Goal: Task Accomplishment & Management: Manage account settings

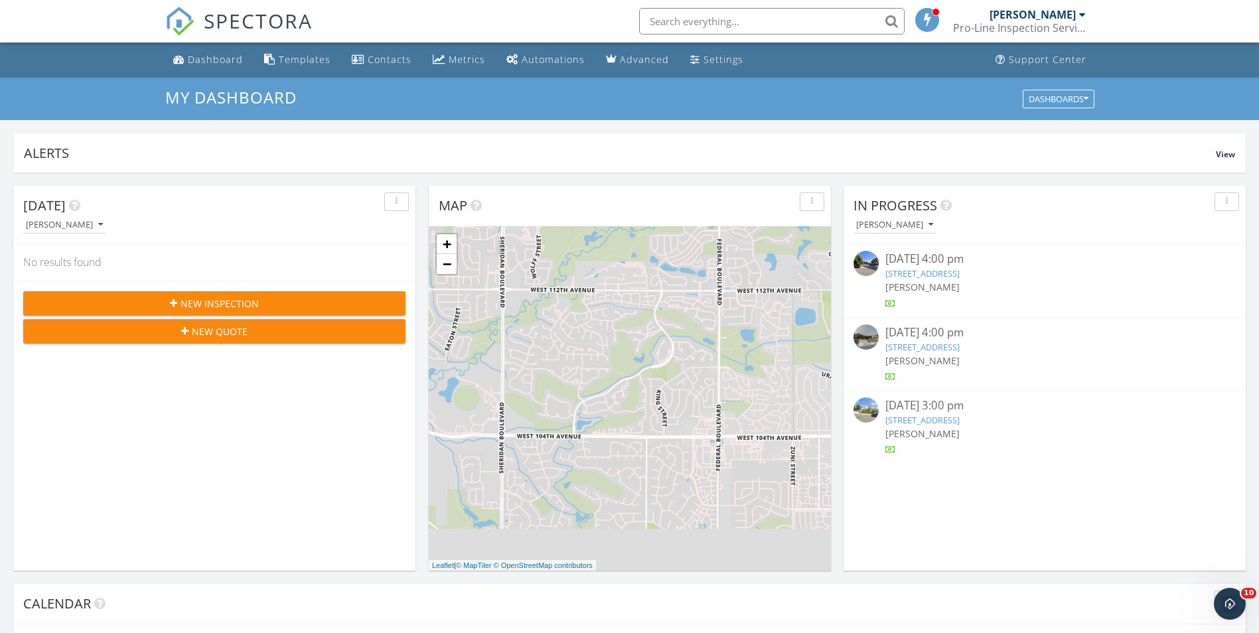
scroll to position [1228, 1279]
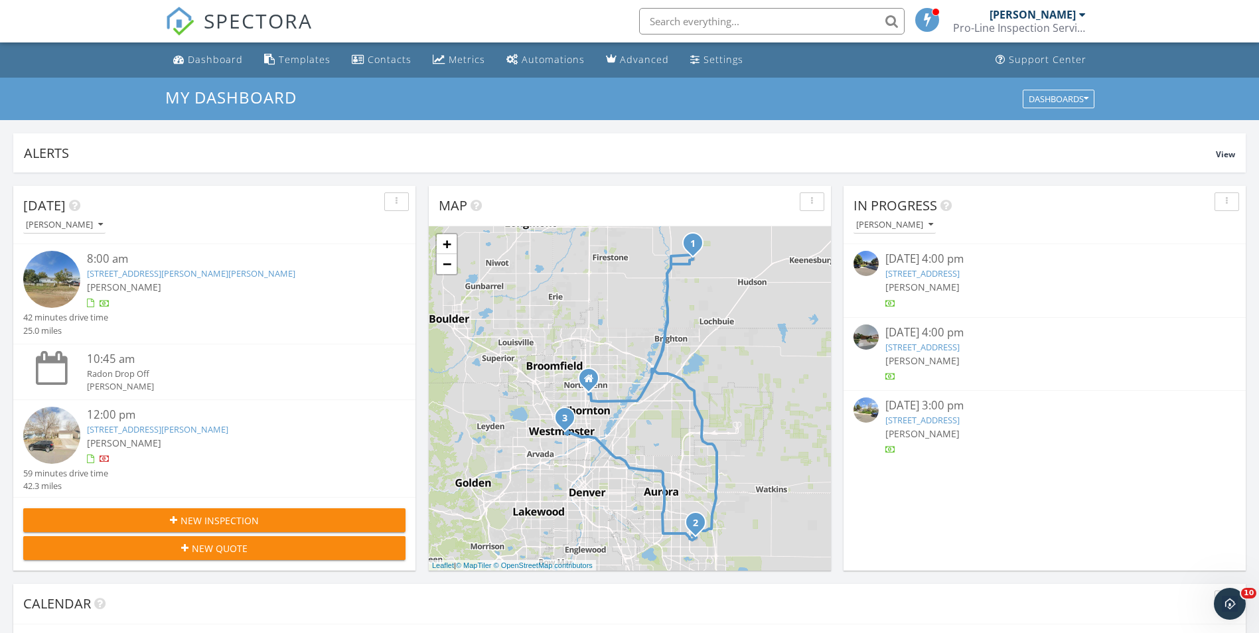
click at [155, 427] on link "19543 E Amherst Dr, Aurora, CO 80013" at bounding box center [157, 429] width 141 height 12
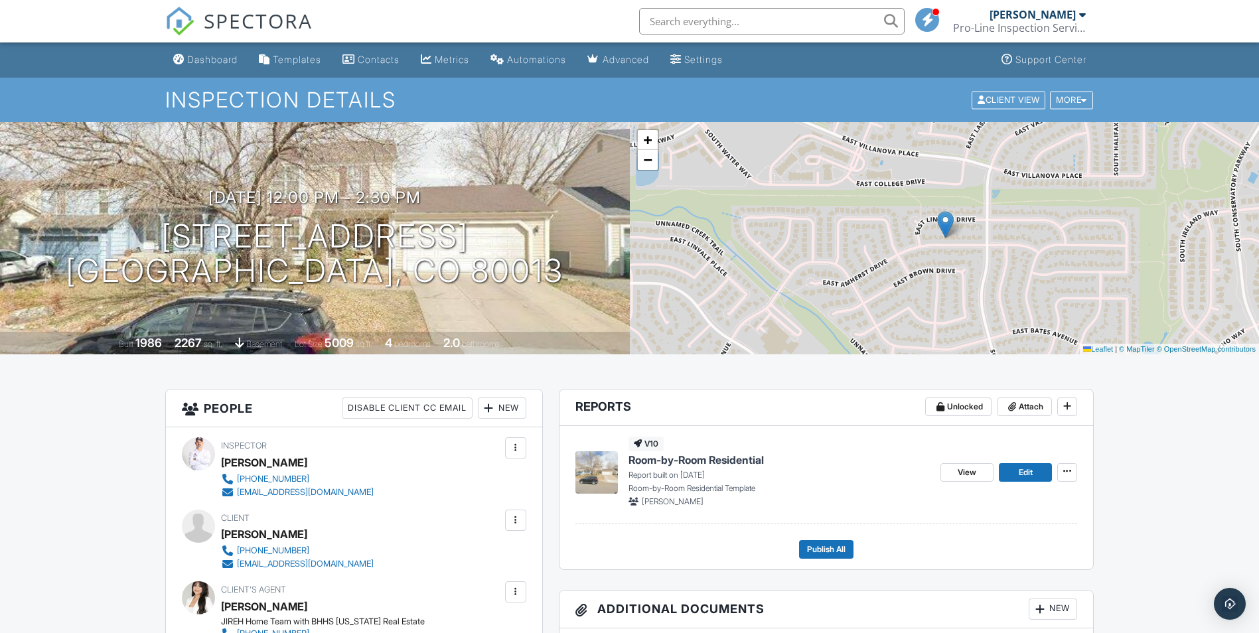
click at [679, 460] on span "Room-by-Room Residential" at bounding box center [695, 460] width 135 height 15
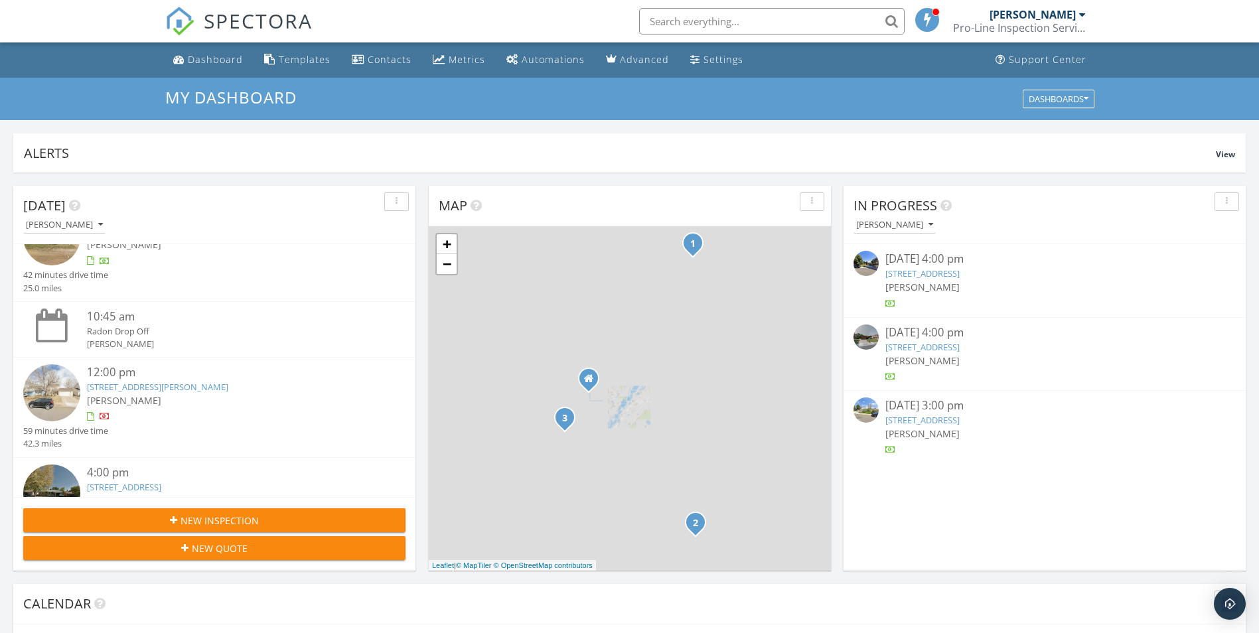
scroll to position [99, 0]
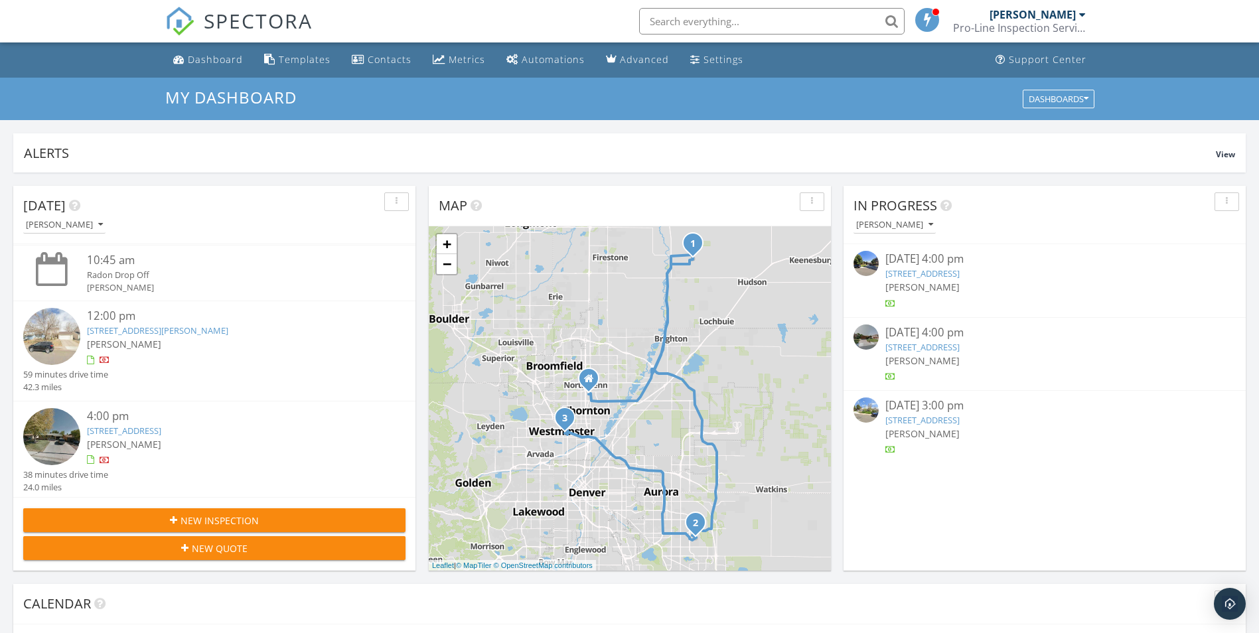
click at [161, 427] on link "7570 Julian St, Westminster, CO 80030" at bounding box center [124, 431] width 74 height 12
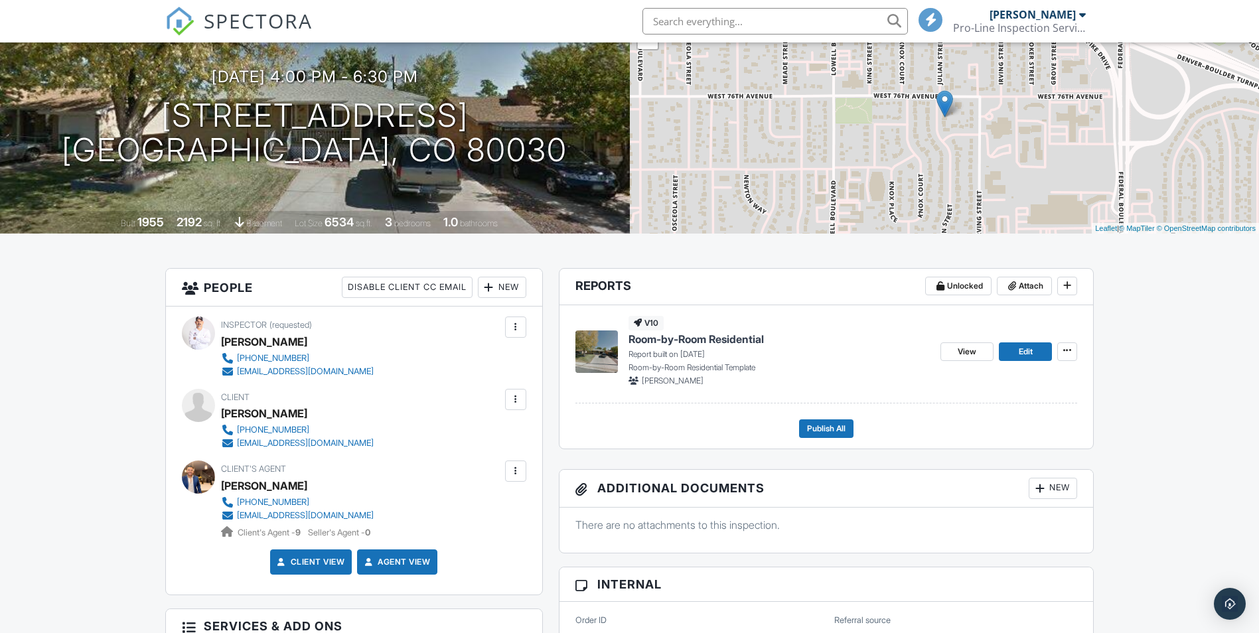
scroll to position [133, 0]
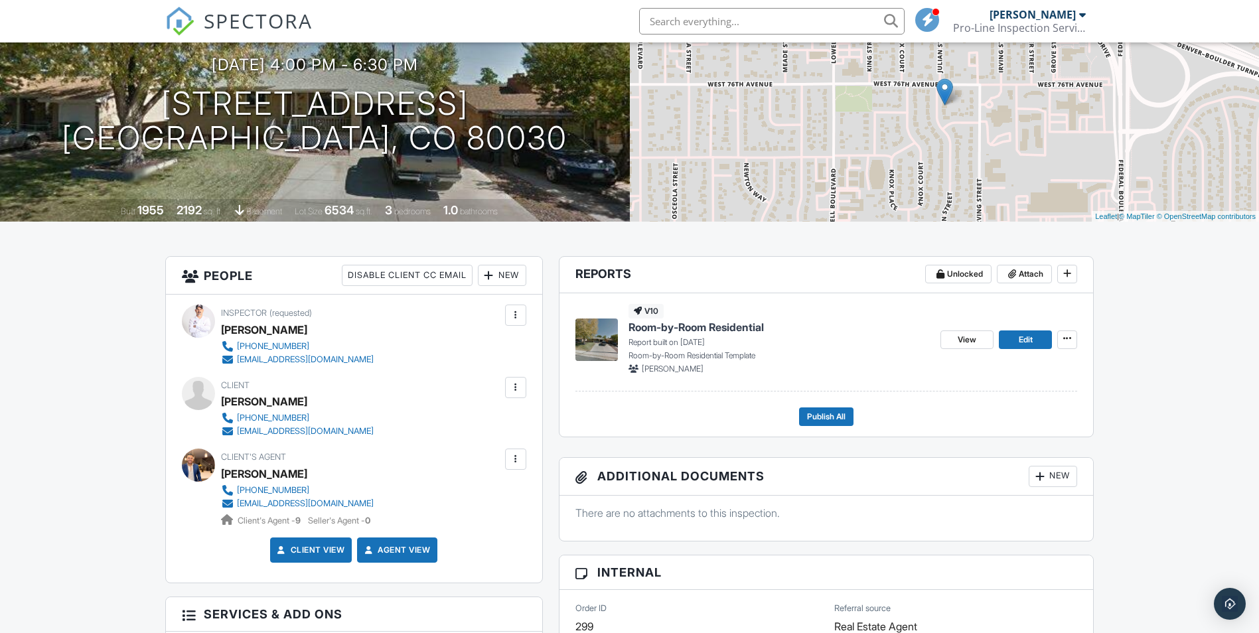
click at [700, 328] on span "Room-by-Room Residential" at bounding box center [695, 327] width 135 height 15
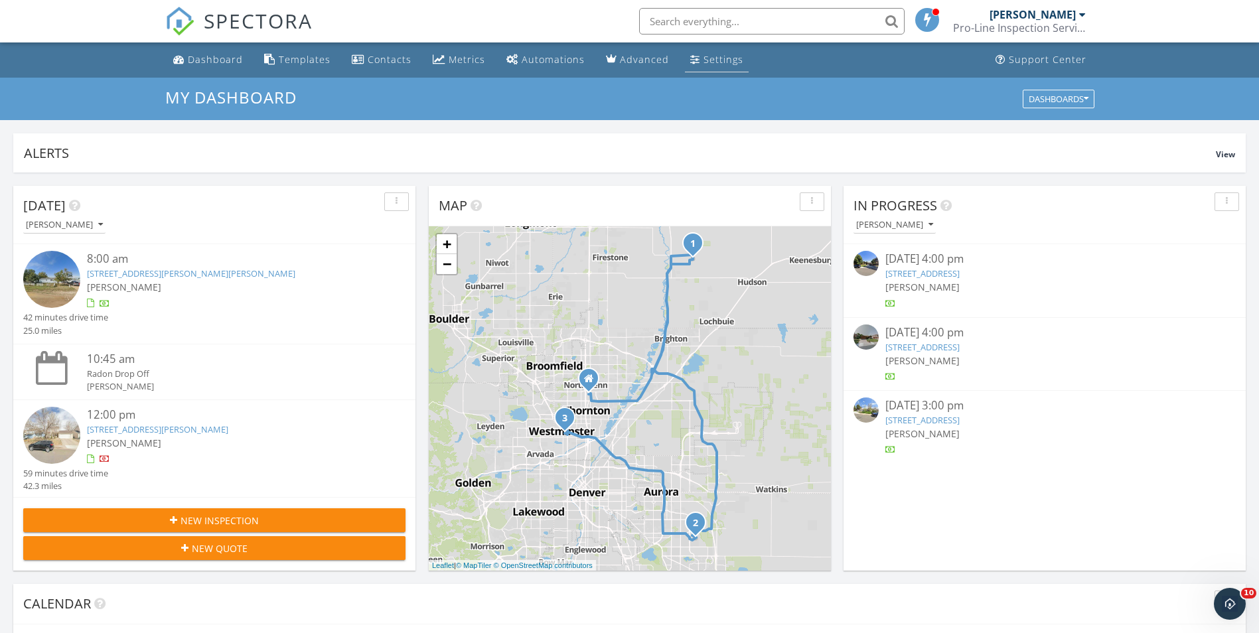
click at [703, 59] on div "Settings" at bounding box center [723, 59] width 40 height 13
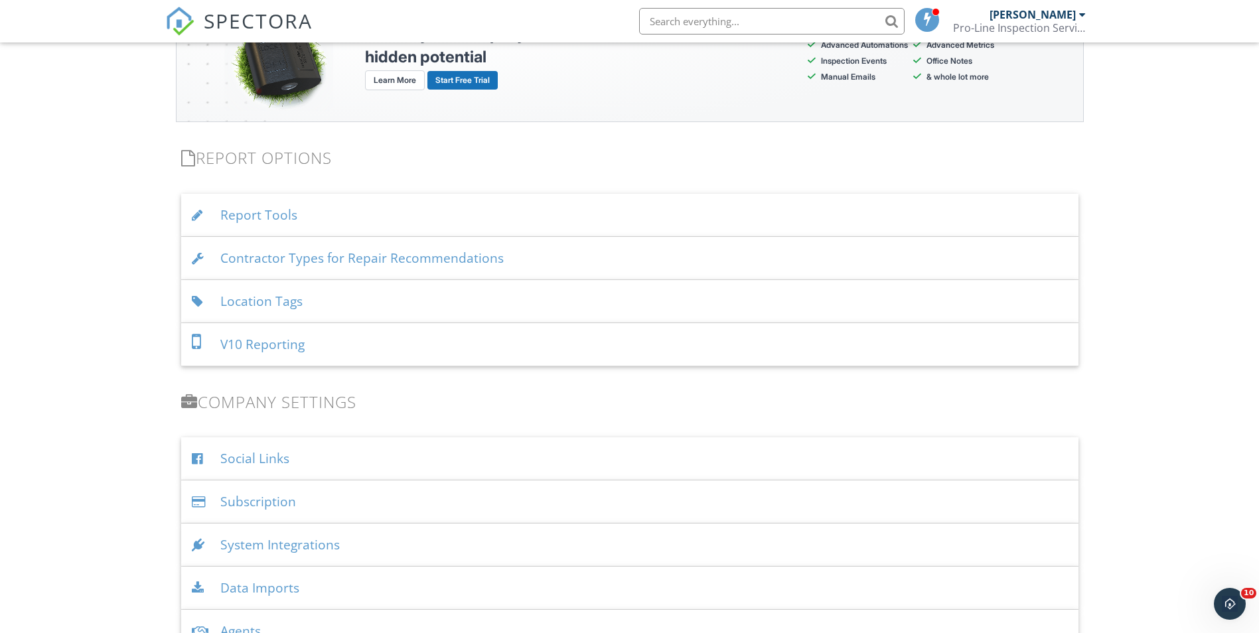
click at [337, 218] on div "Report Tools" at bounding box center [629, 215] width 897 height 43
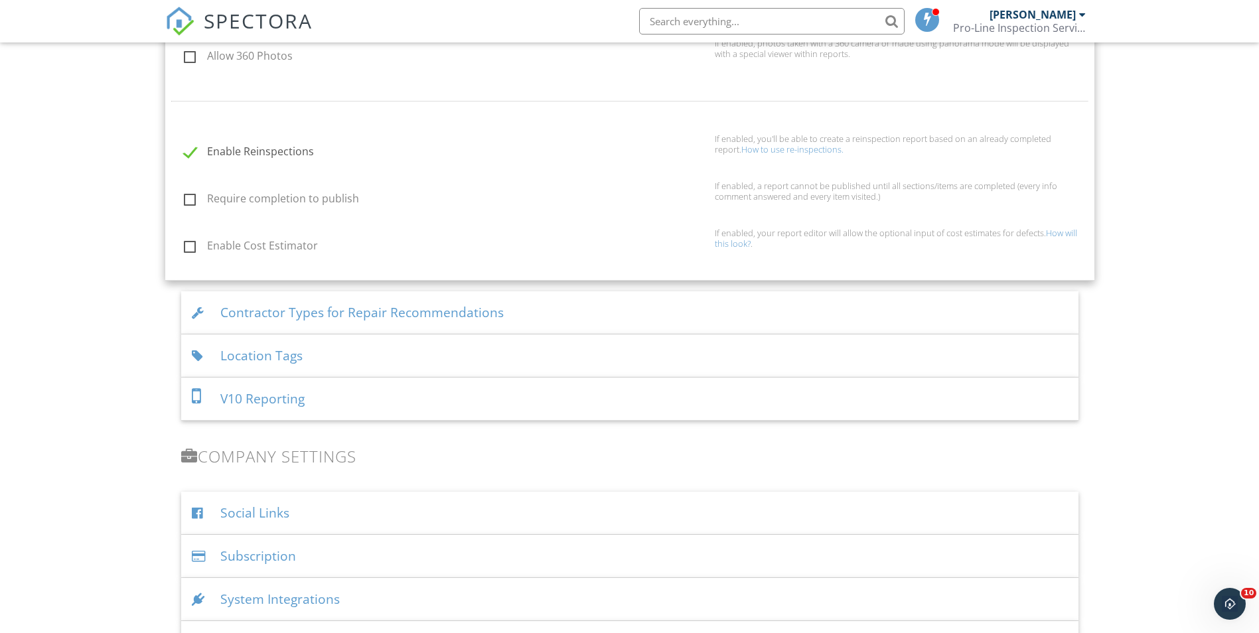
scroll to position [1526, 0]
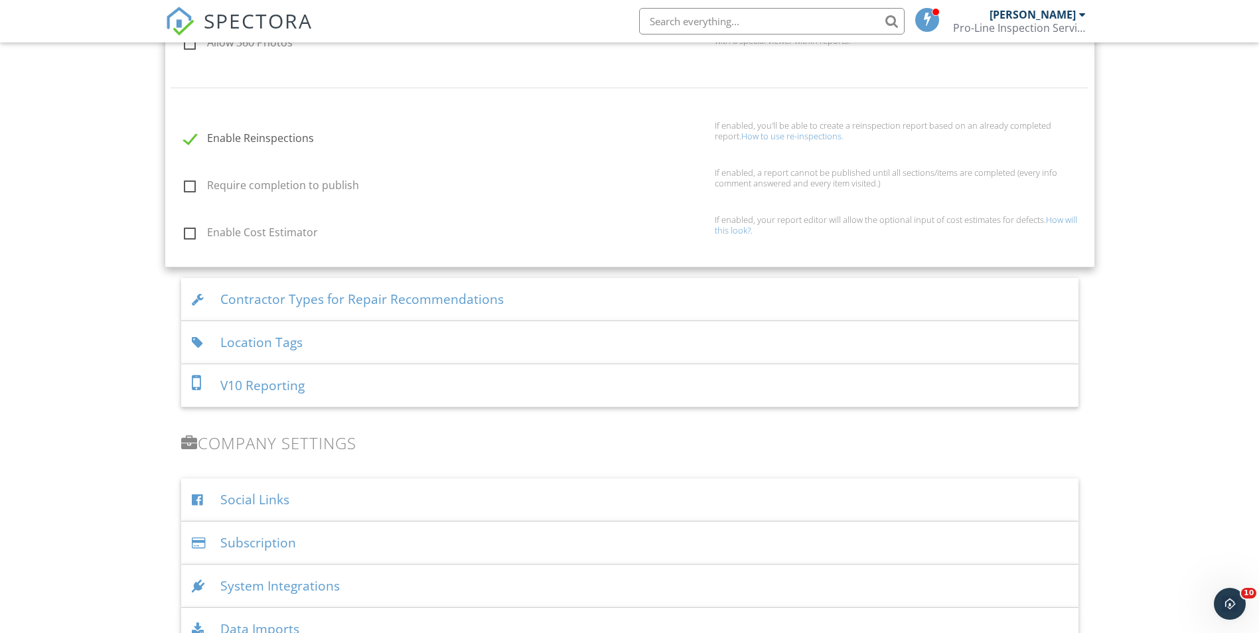
click at [426, 395] on div "V10 Reporting" at bounding box center [629, 385] width 897 height 43
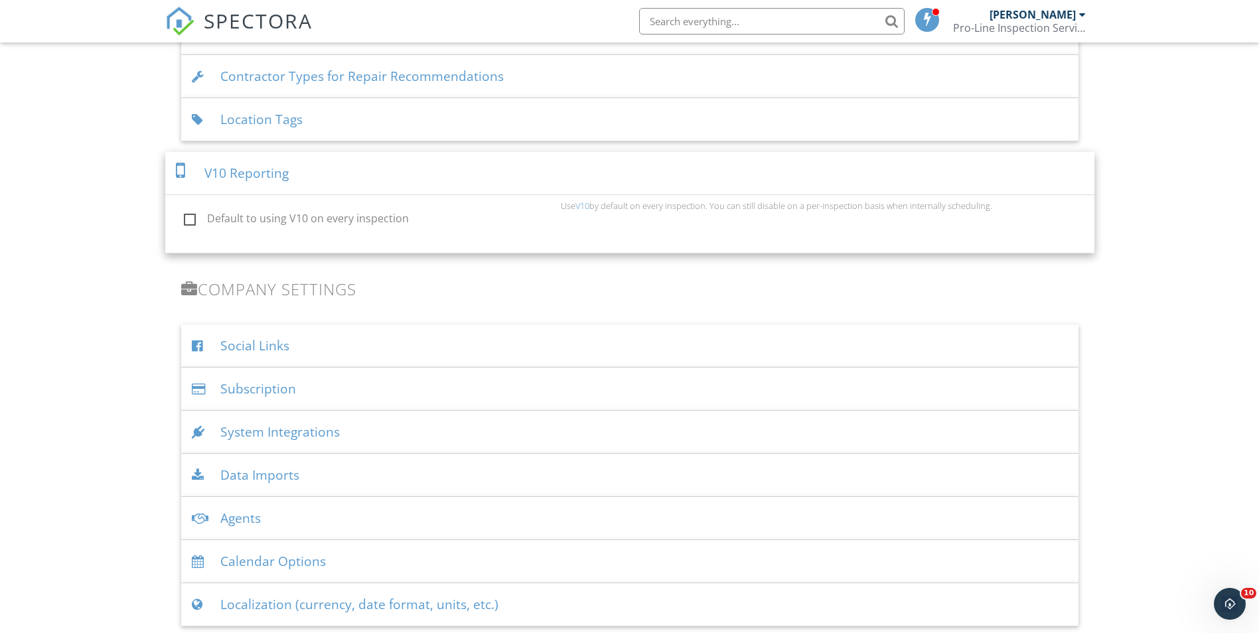
scroll to position [1358, 0]
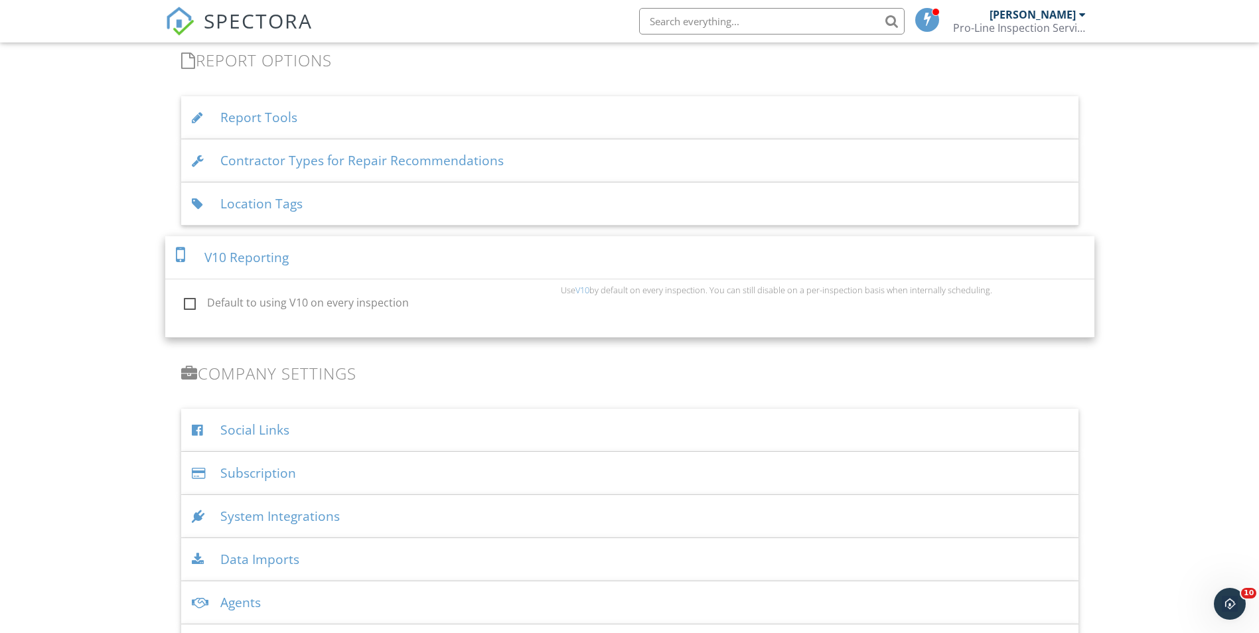
click at [192, 306] on label "Default to using V10 on every inspection" at bounding box center [368, 305] width 369 height 17
click at [184, 306] on input "Default to using V10 on every inspection" at bounding box center [180, 305] width 9 height 9
checkbox input "true"
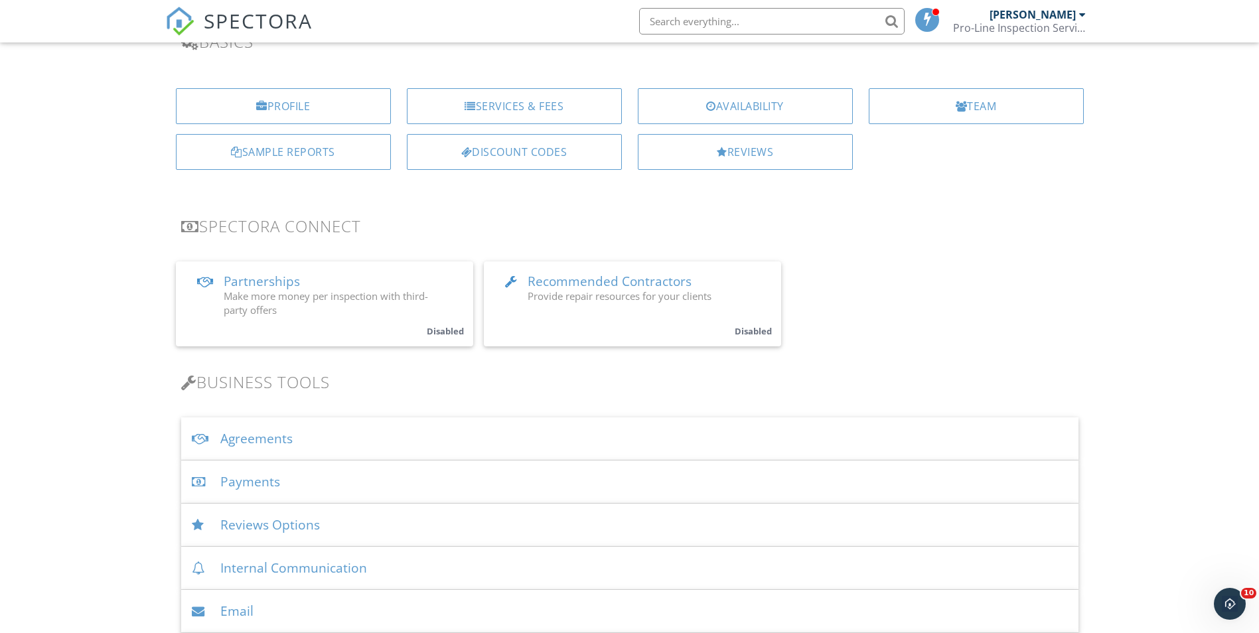
scroll to position [31, 0]
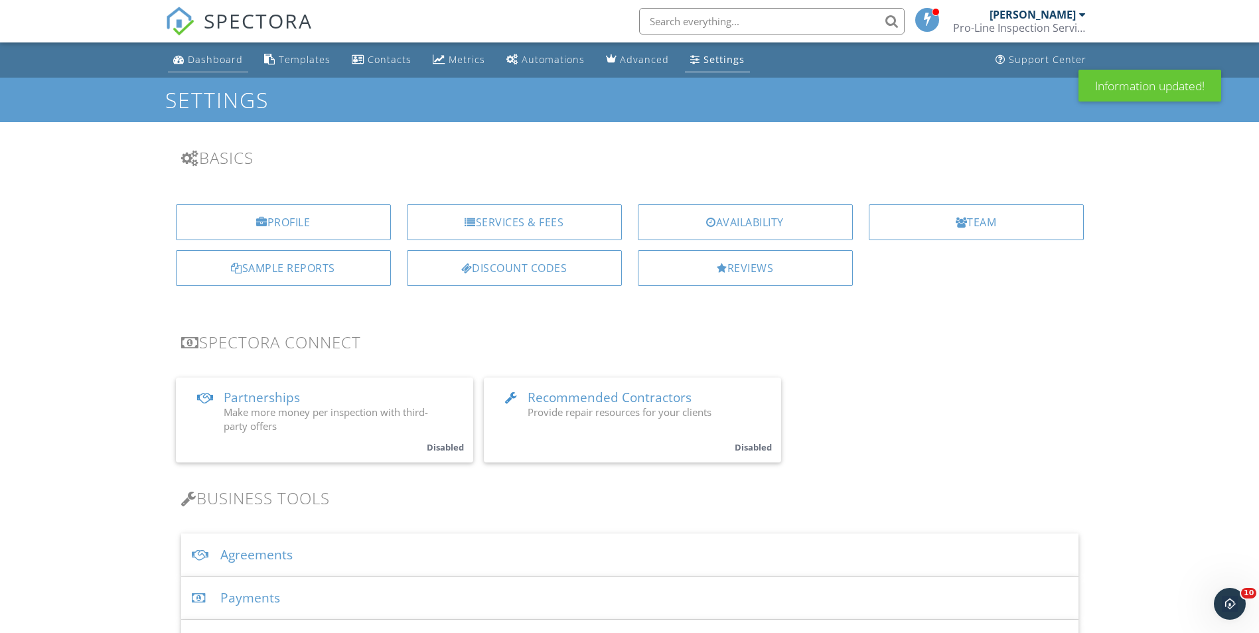
click at [206, 62] on div "Dashboard" at bounding box center [215, 59] width 55 height 13
